Goal: Book appointment/travel/reservation

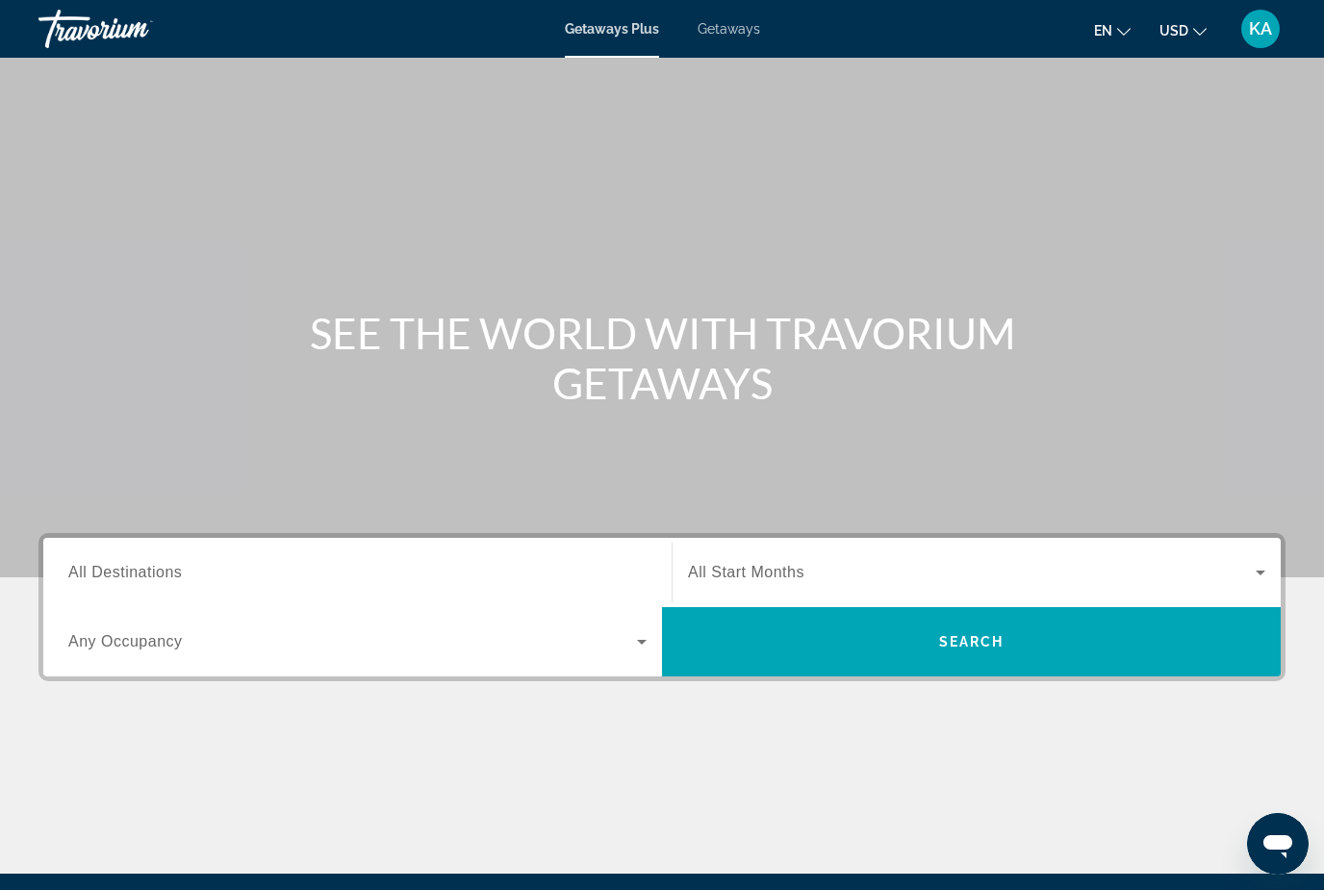
click at [735, 33] on span "Getaways" at bounding box center [729, 28] width 63 height 15
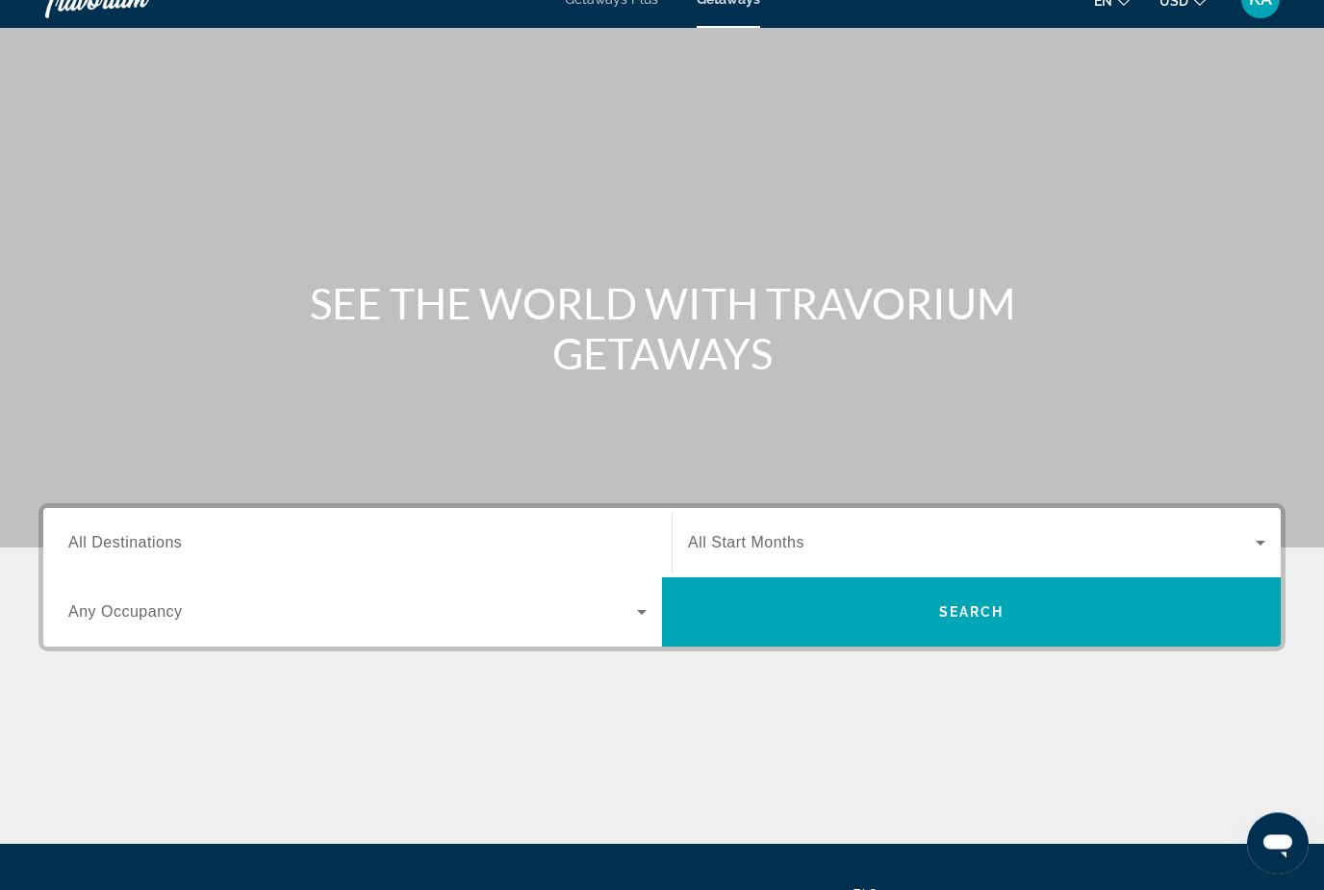
scroll to position [158, 0]
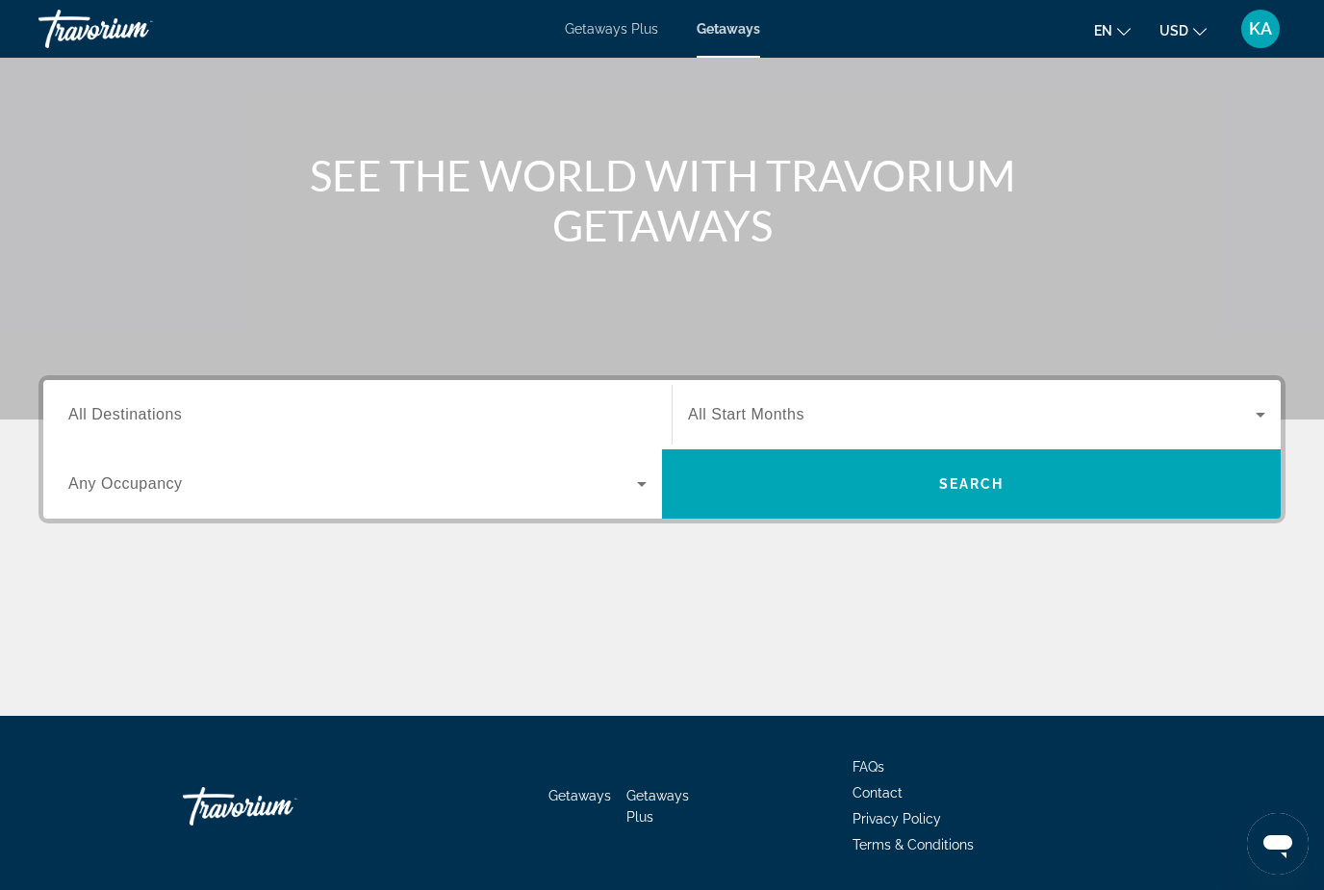
click at [136, 421] on span "All Destinations" at bounding box center [125, 414] width 114 height 16
click at [136, 421] on input "Destination All Destinations" at bounding box center [357, 415] width 578 height 23
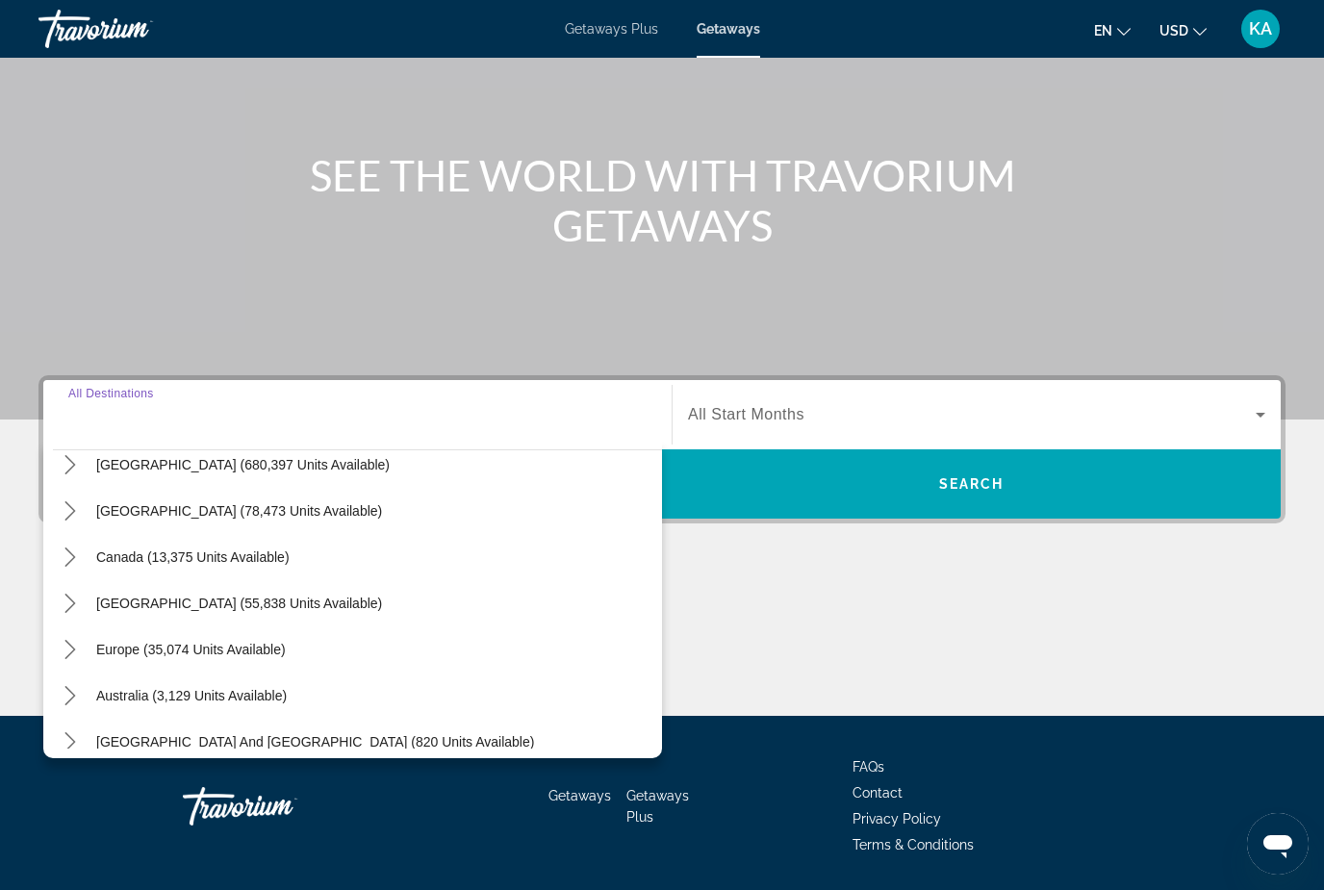
scroll to position [0, 0]
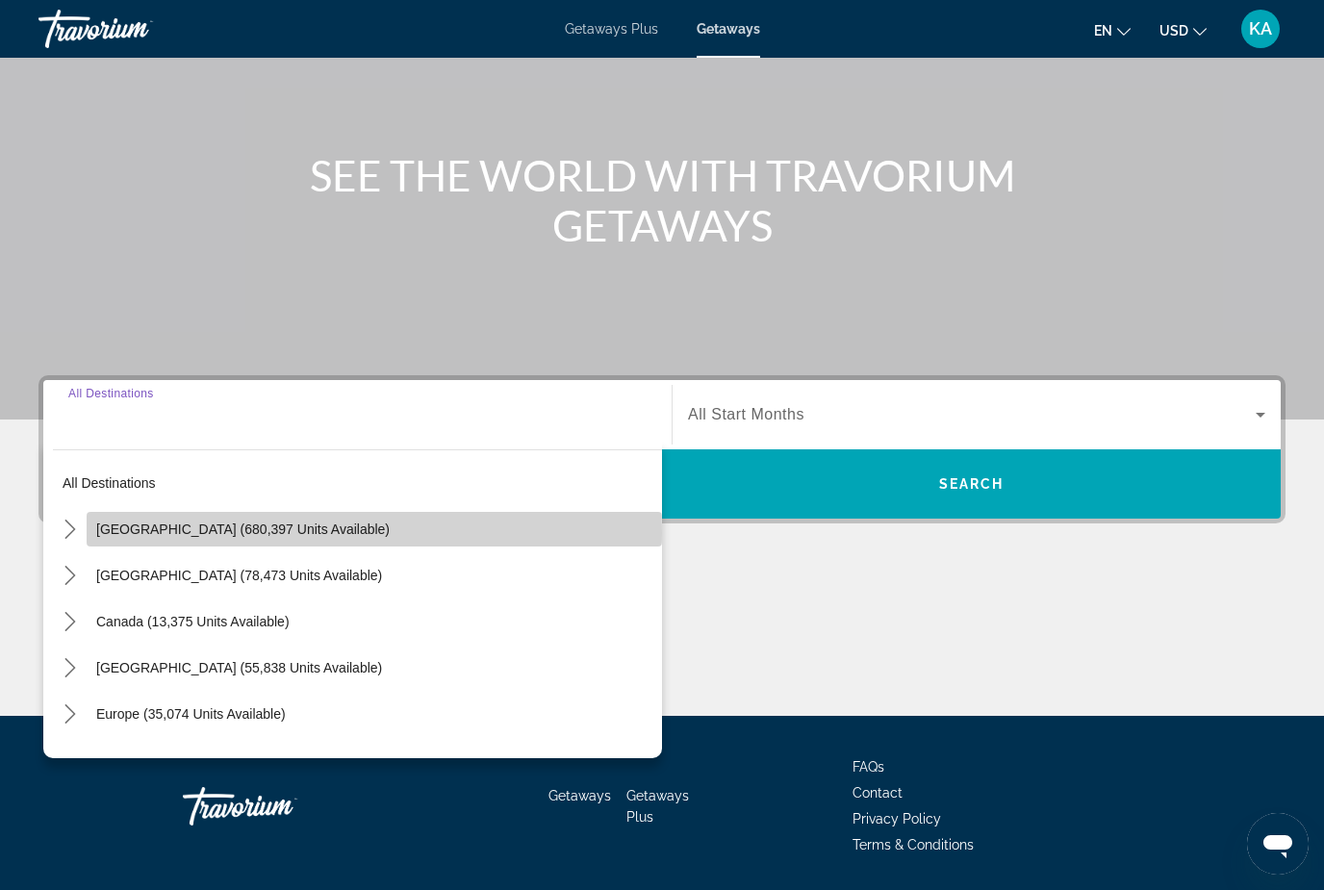
click at [89, 534] on span "Select destination: United States (680,397 units available)" at bounding box center [374, 529] width 575 height 46
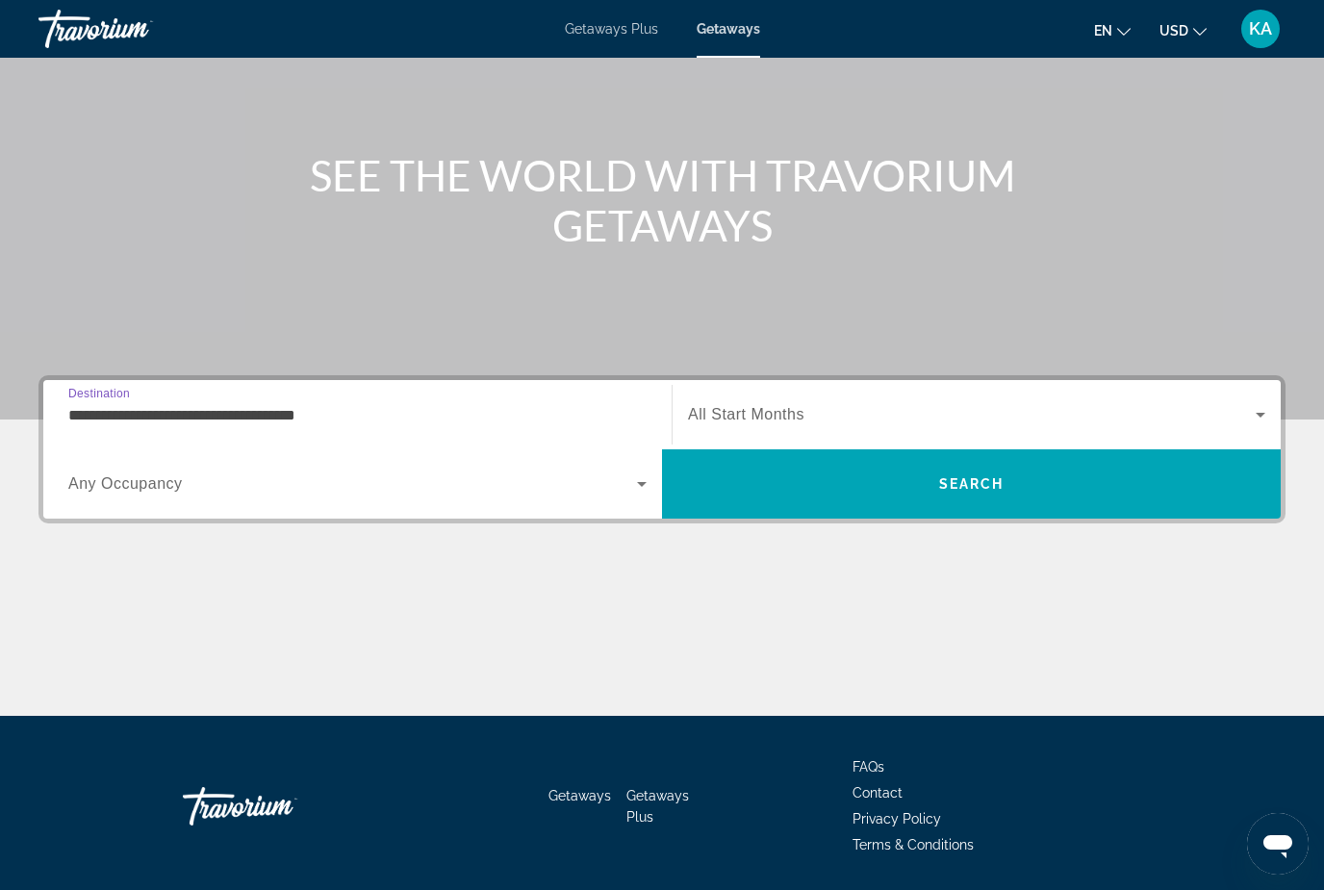
click at [324, 425] on input "**********" at bounding box center [357, 415] width 578 height 23
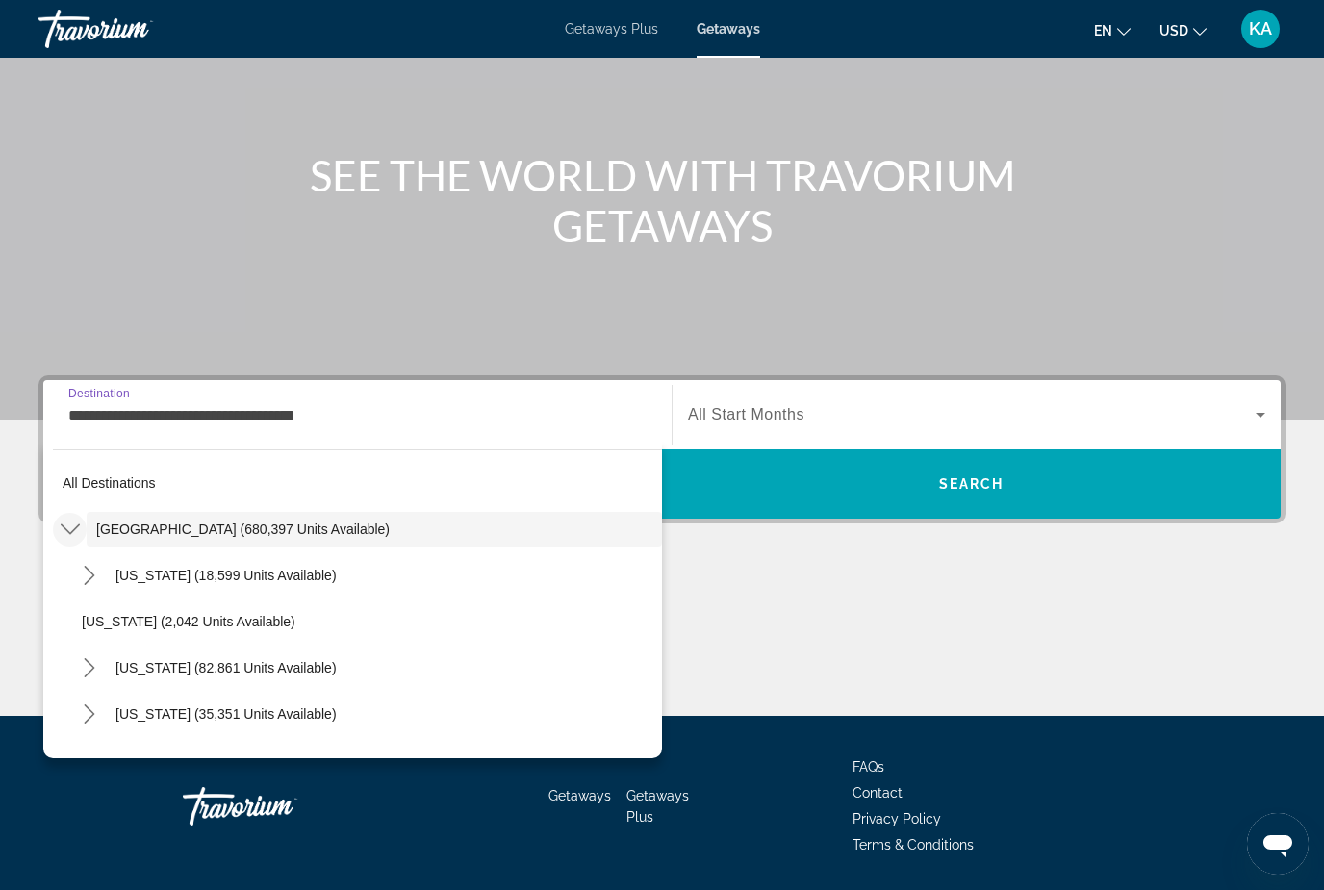
click at [69, 526] on icon "Toggle United States (680,397 units available) submenu" at bounding box center [70, 529] width 19 height 19
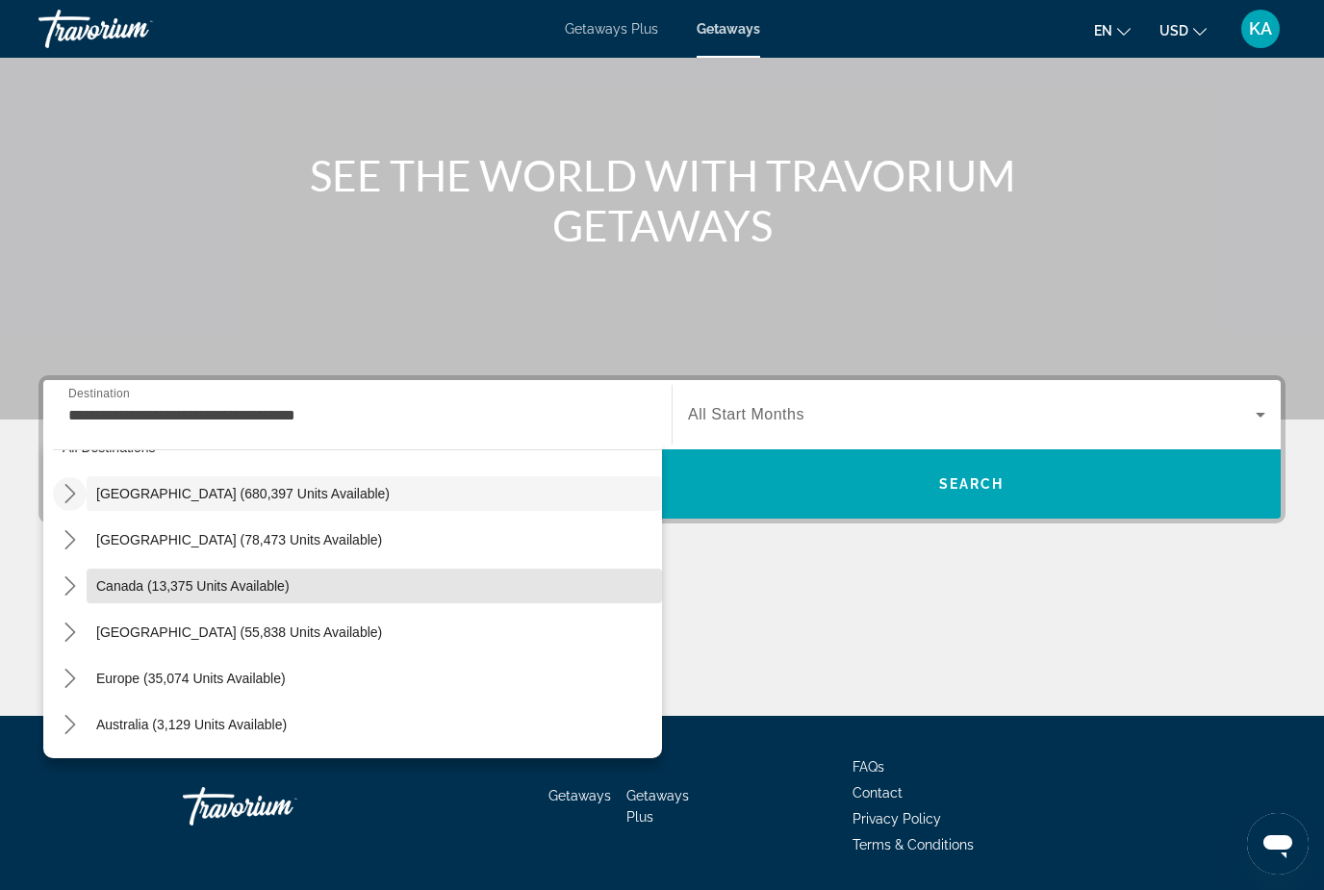
scroll to position [25, 0]
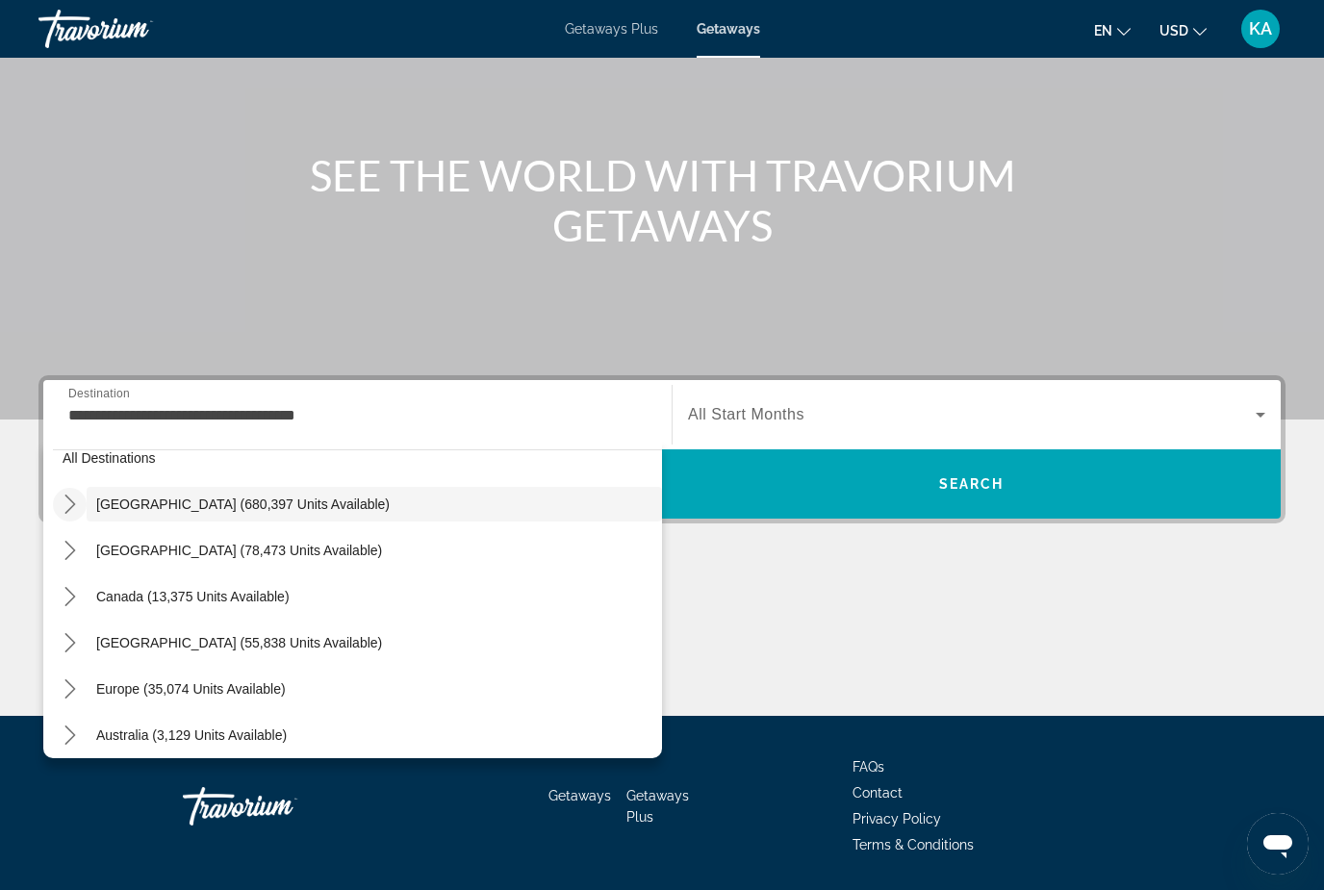
click at [64, 516] on mat-icon "Toggle United States (680,397 units available) submenu" at bounding box center [70, 505] width 34 height 34
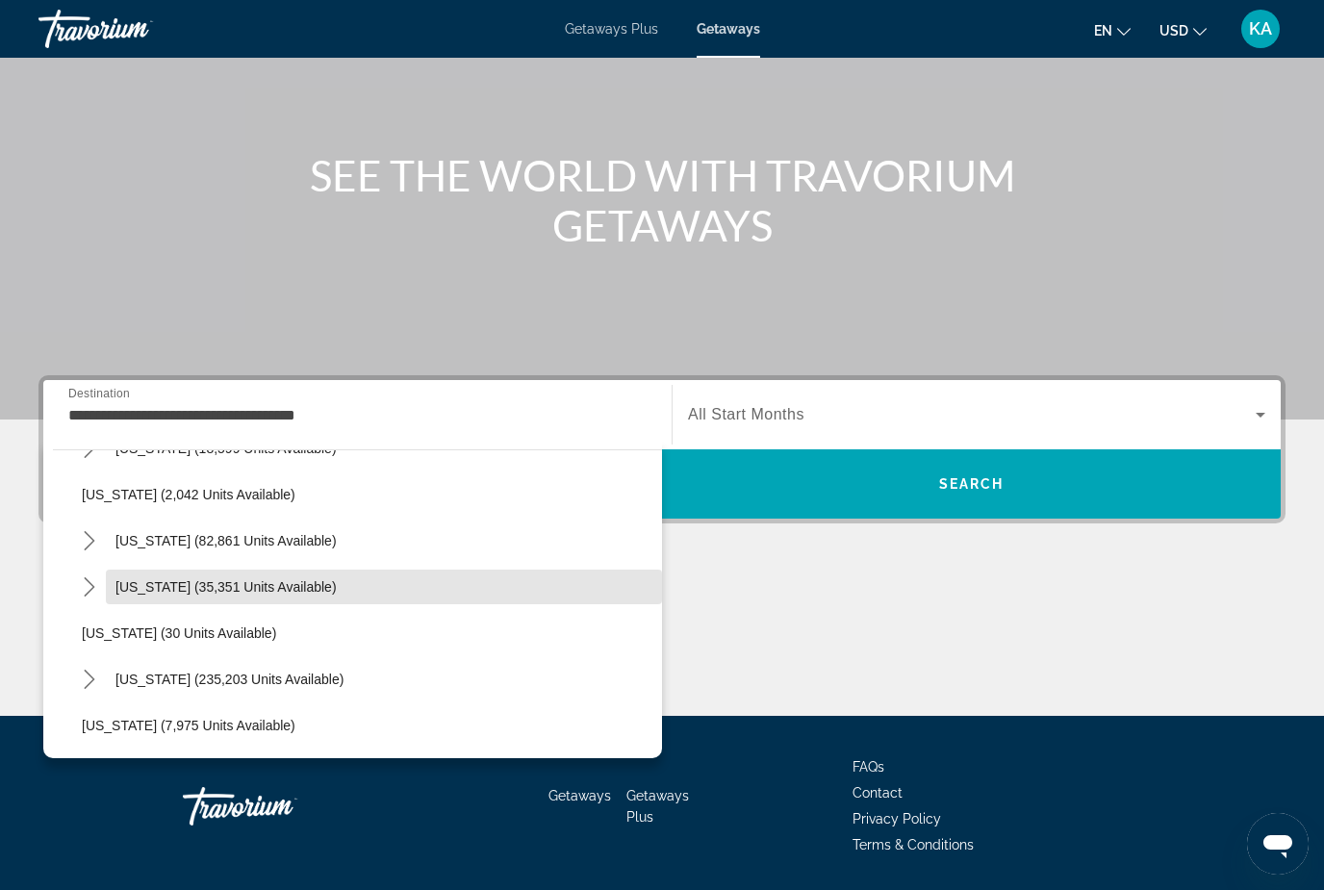
scroll to position [119, 0]
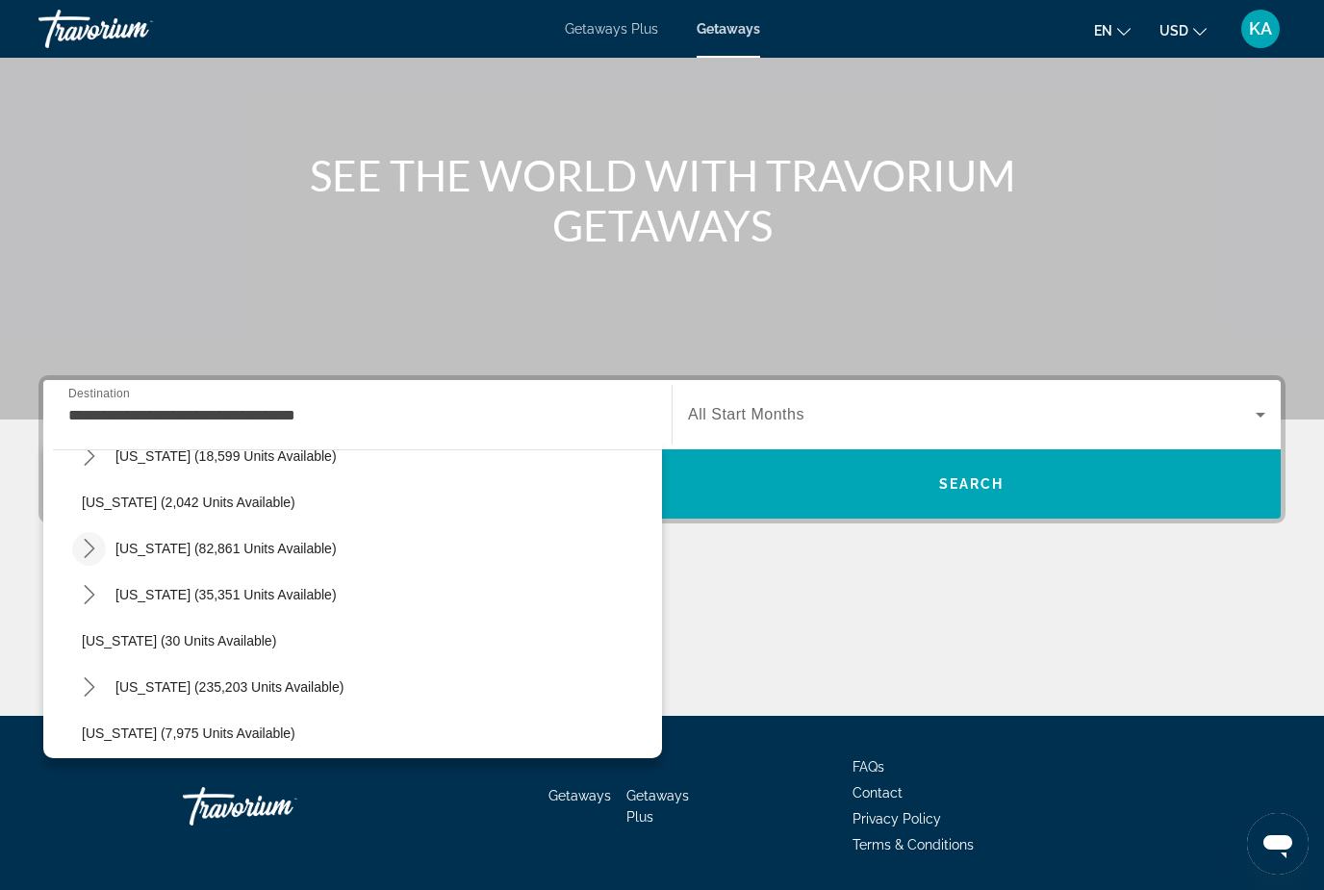
click at [88, 551] on icon "Toggle California (82,861 units available) submenu" at bounding box center [89, 548] width 19 height 19
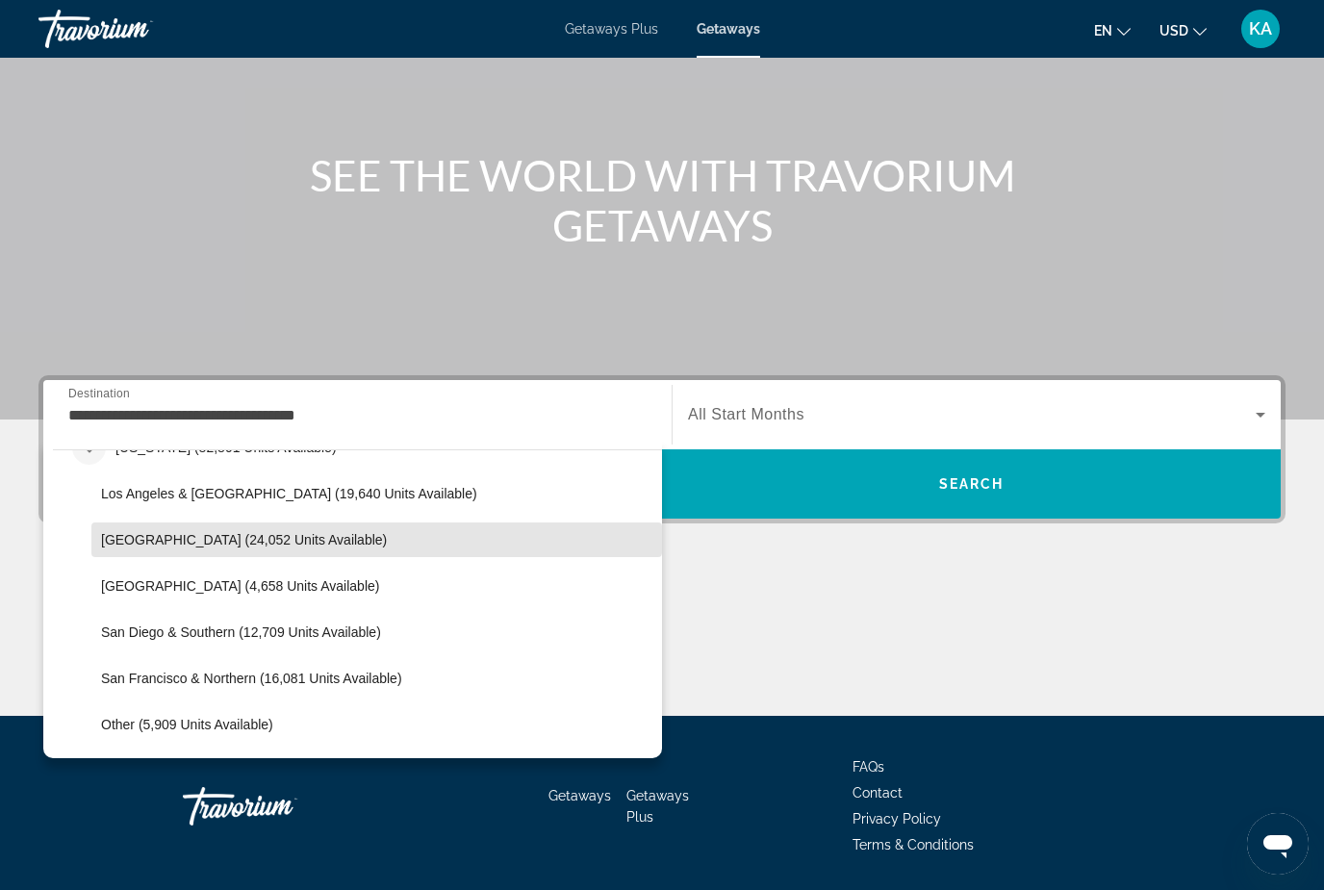
scroll to position [224, 0]
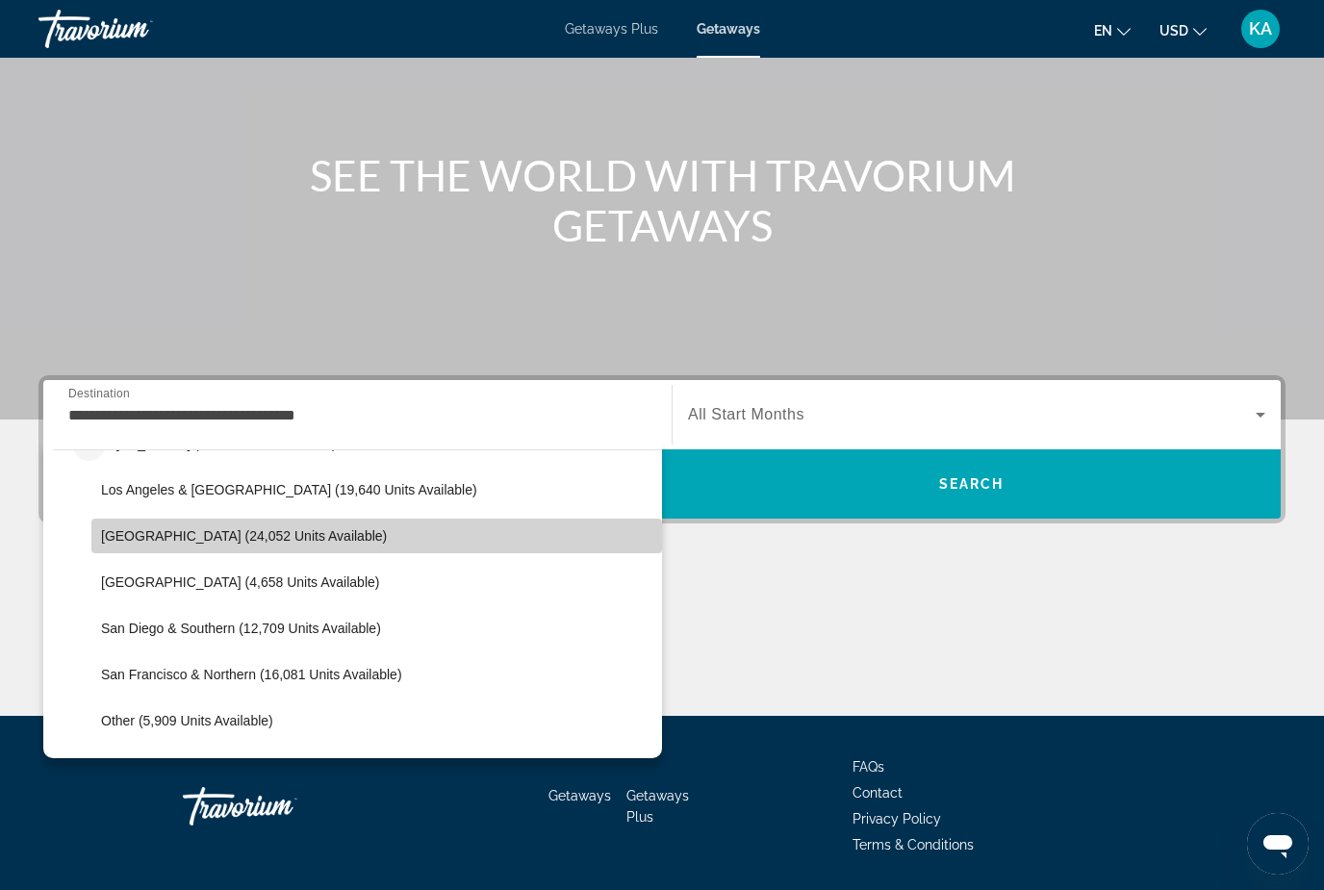
click at [166, 542] on span "[GEOGRAPHIC_DATA] (24,052 units available)" at bounding box center [244, 535] width 286 height 15
type input "**********"
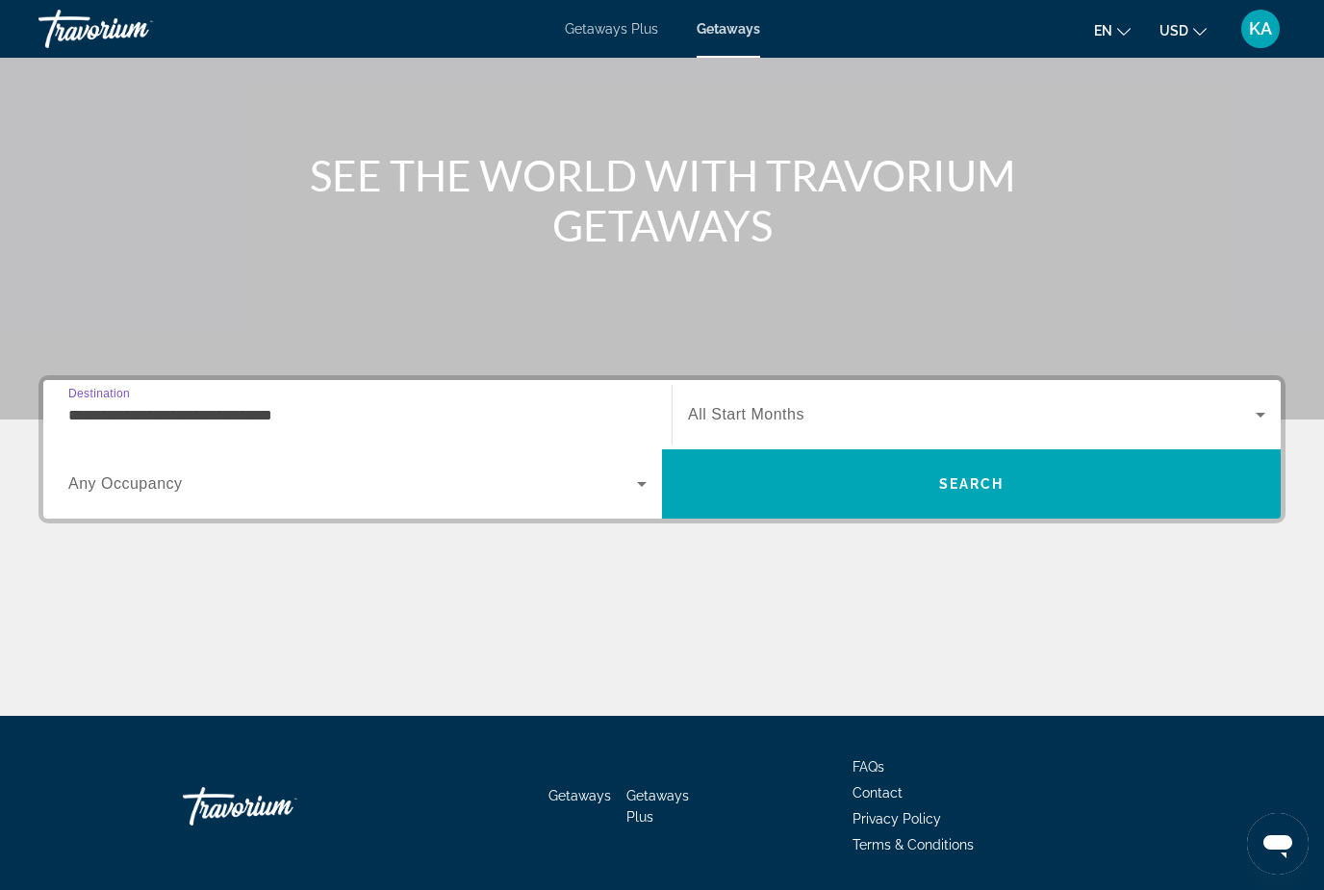
click at [798, 424] on span "Search widget" at bounding box center [972, 414] width 568 height 23
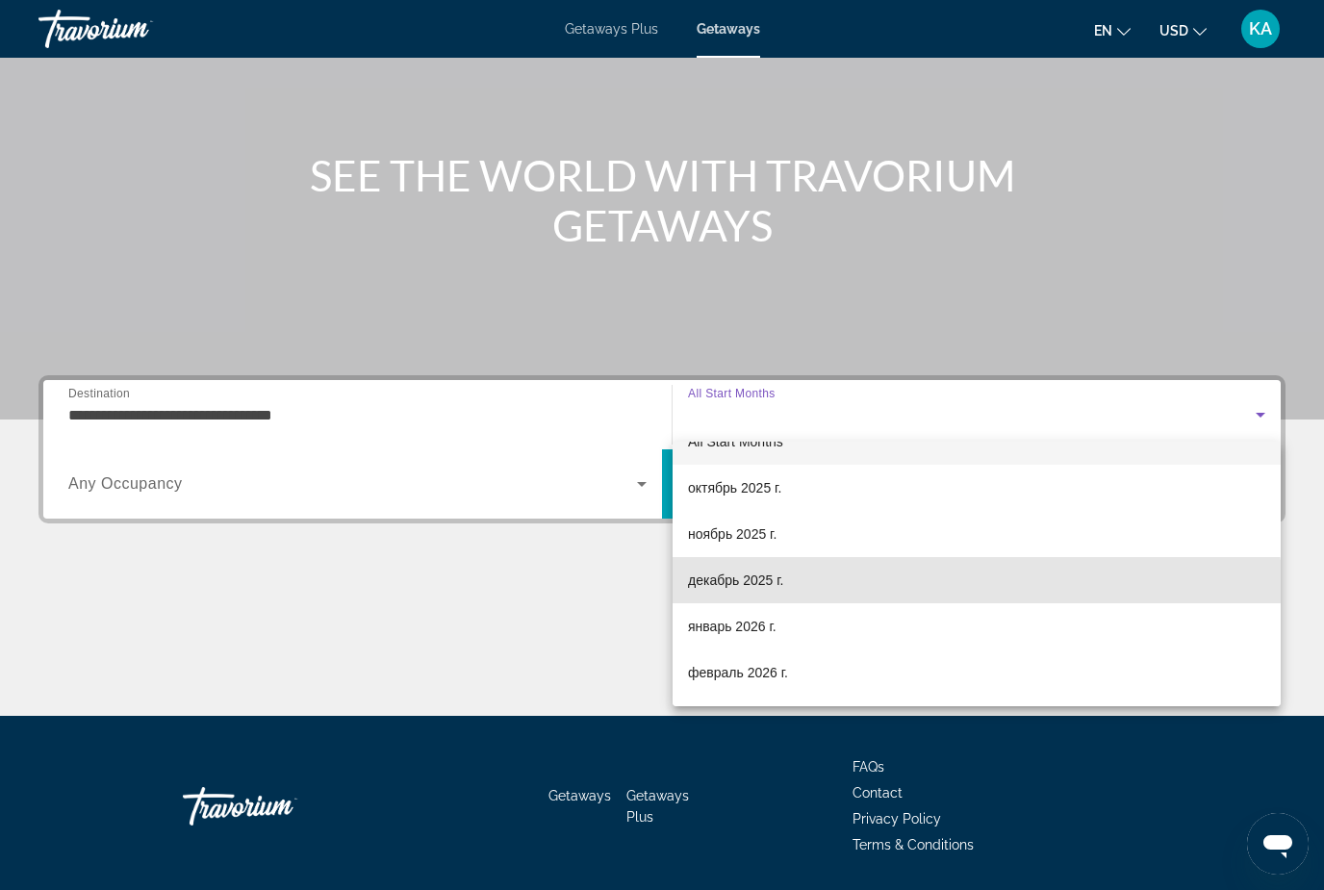
scroll to position [88, 0]
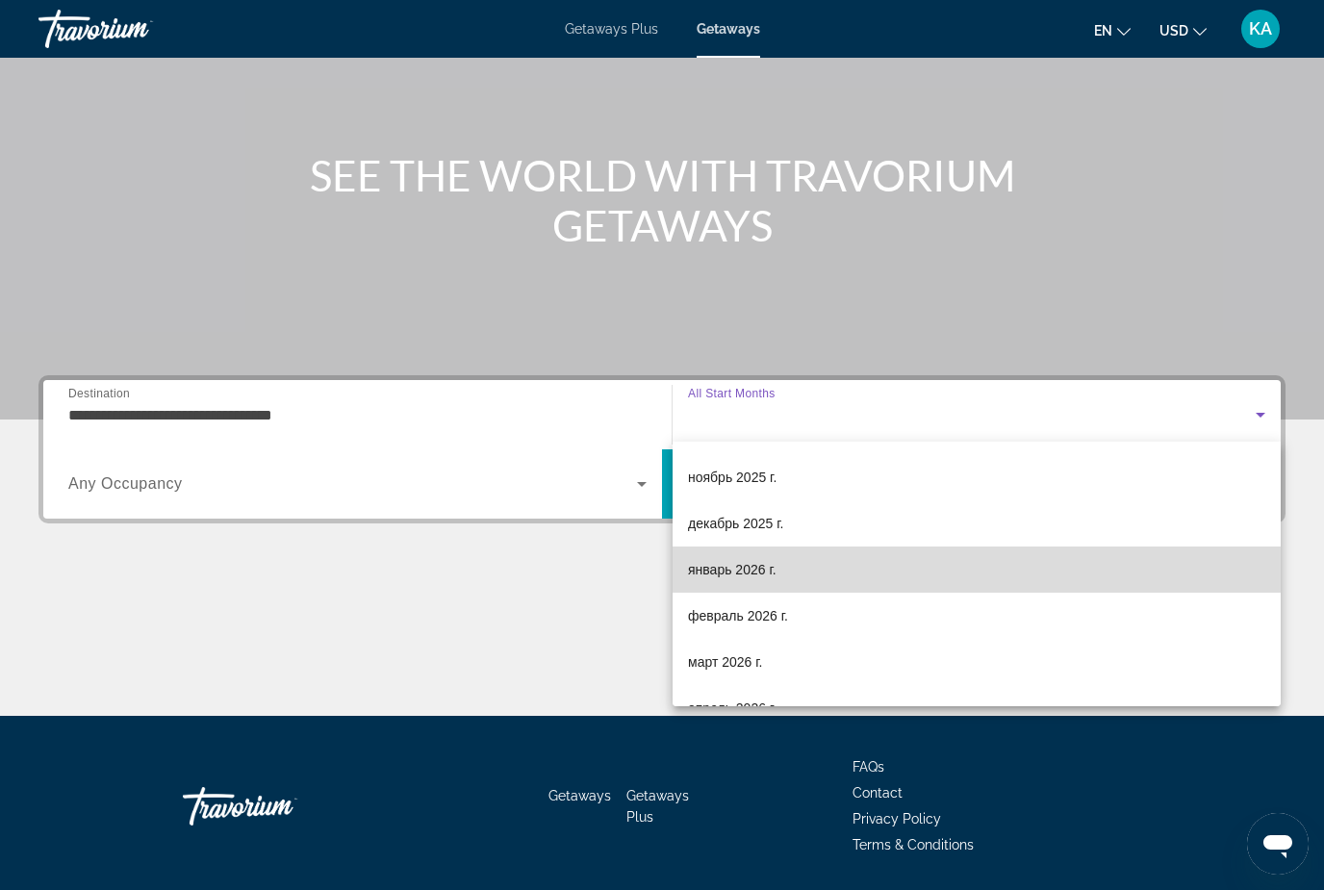
click at [775, 567] on span "январь 2026 г." at bounding box center [732, 569] width 89 height 23
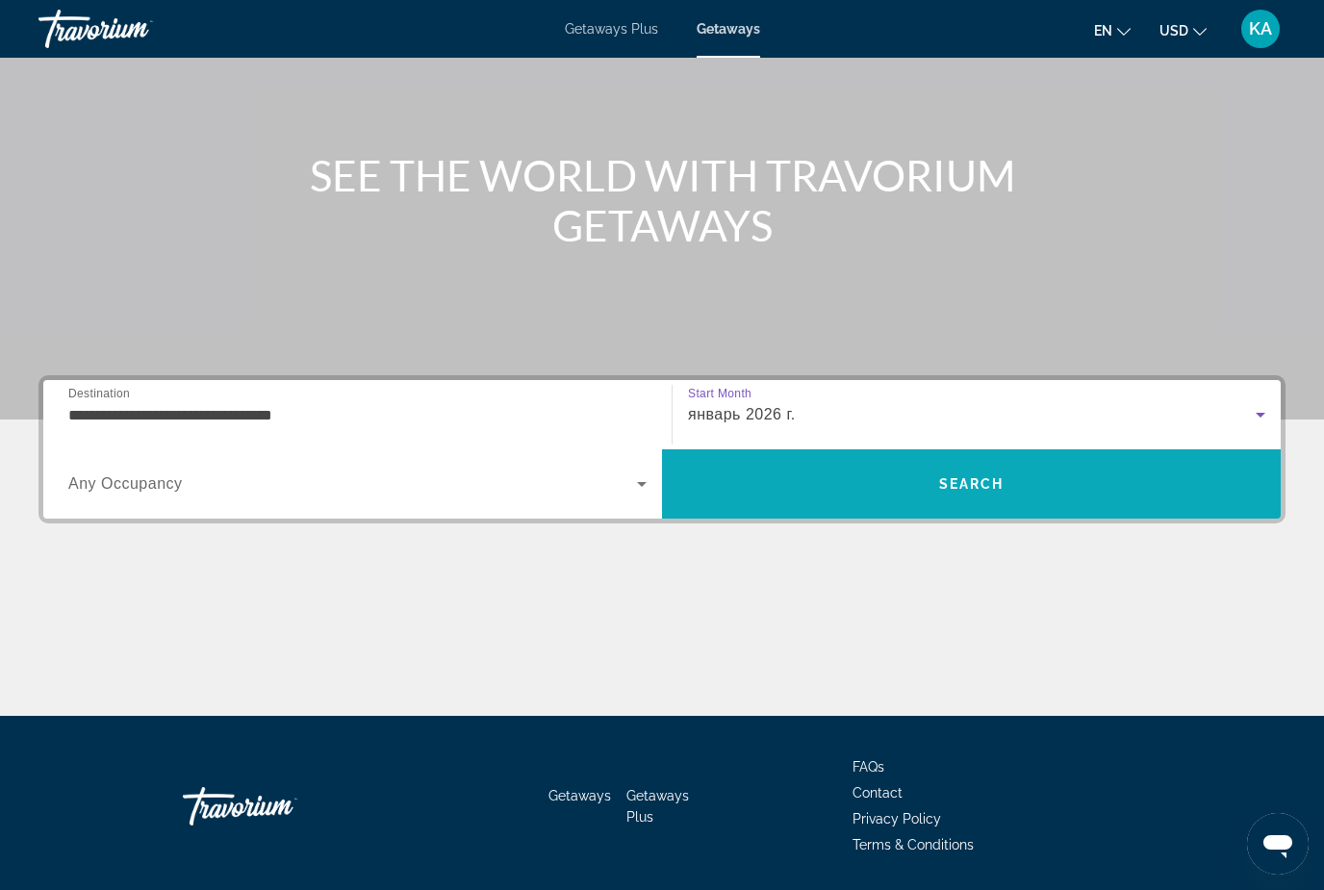
click at [853, 497] on span "Search" at bounding box center [971, 484] width 619 height 46
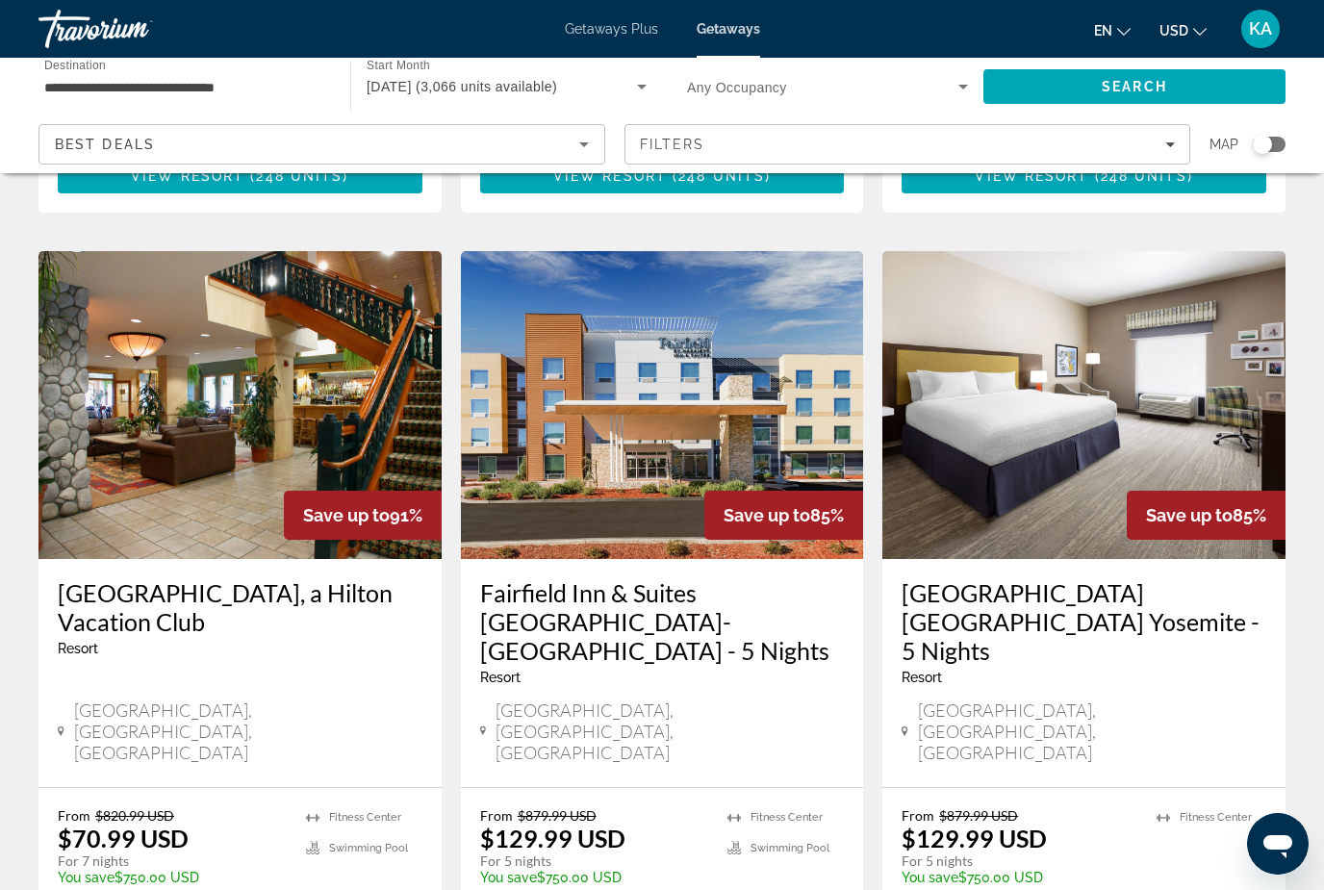
scroll to position [755, 0]
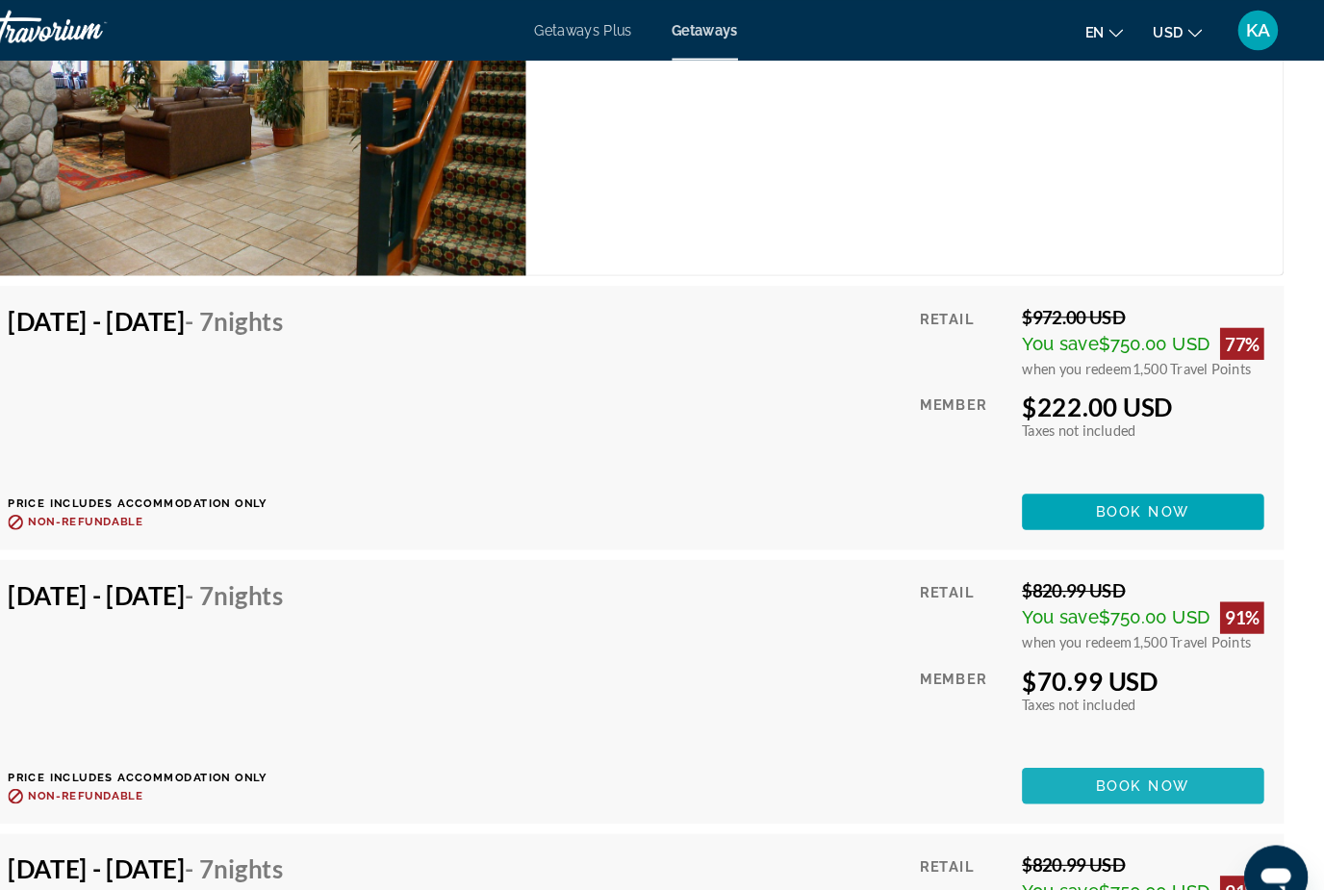
scroll to position [3989, 0]
click at [1132, 760] on span "Book now" at bounding box center [1150, 756] width 91 height 15
